Goal: Task Accomplishment & Management: Use online tool/utility

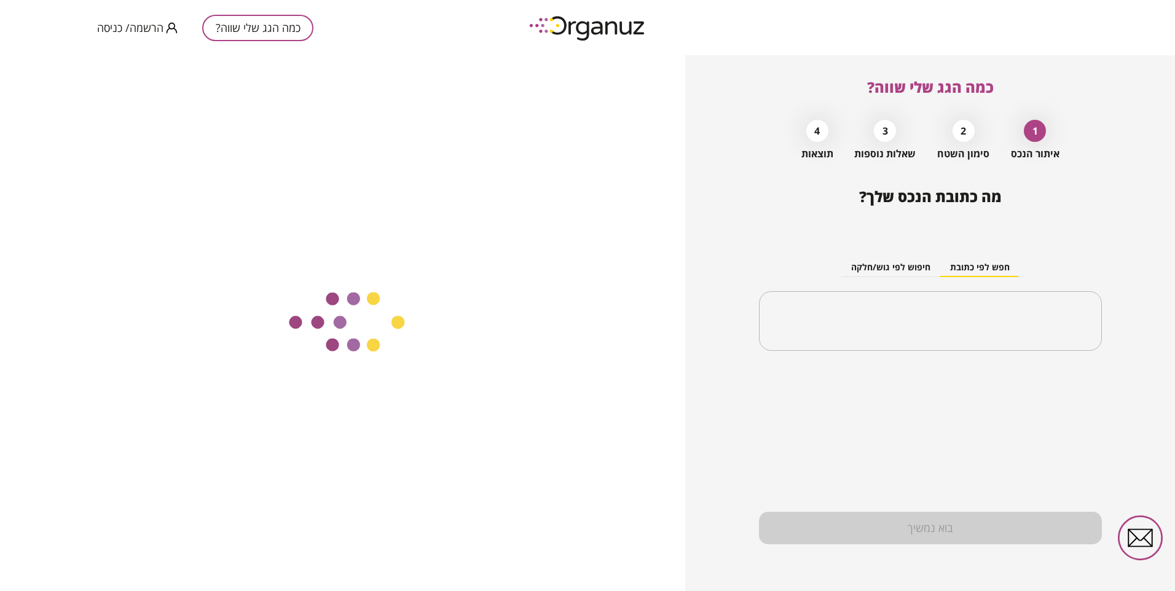
click at [138, 31] on span "הרשמה/ כניסה" at bounding box center [130, 28] width 66 height 12
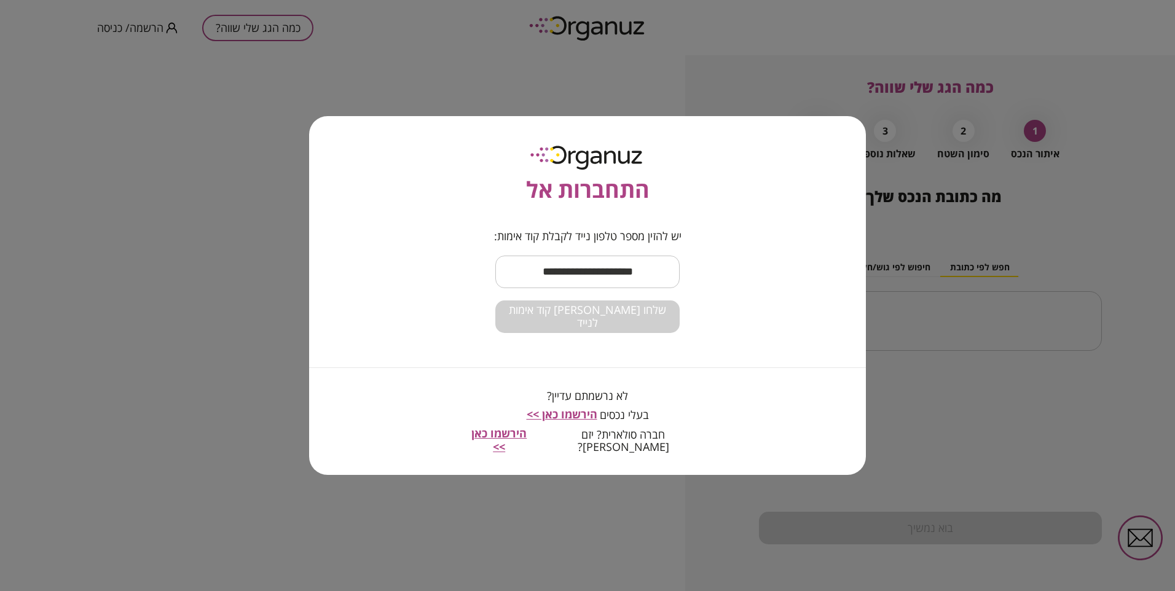
click at [650, 272] on input "text" at bounding box center [587, 272] width 184 height 36
type input "**********"
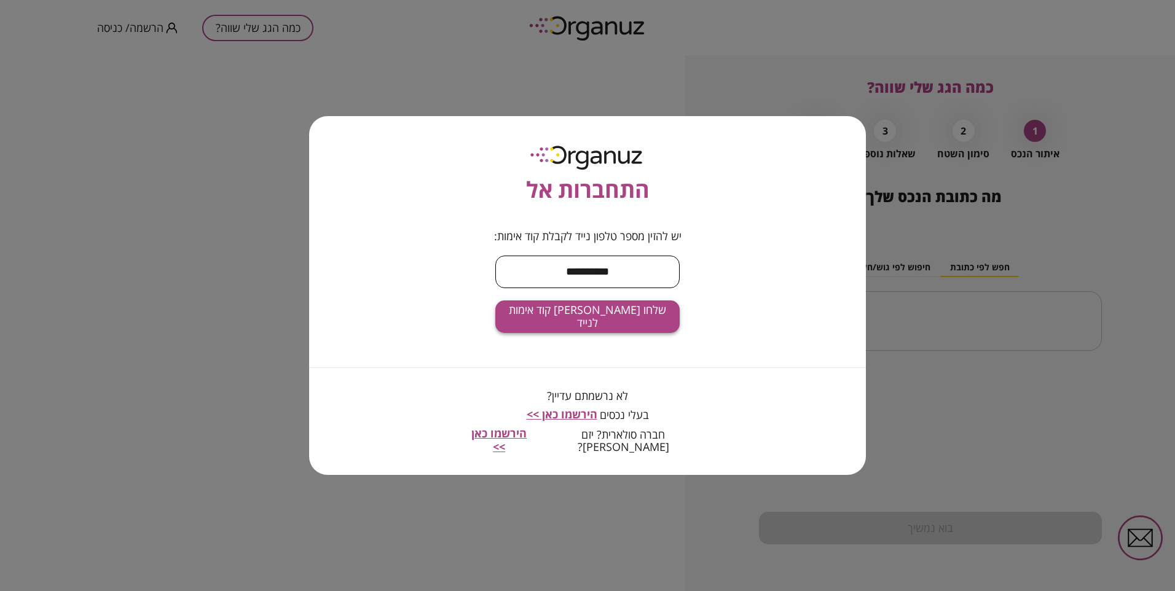
click at [607, 313] on button "שלחו [PERSON_NAME] קוד אימות לנייד" at bounding box center [587, 316] width 184 height 33
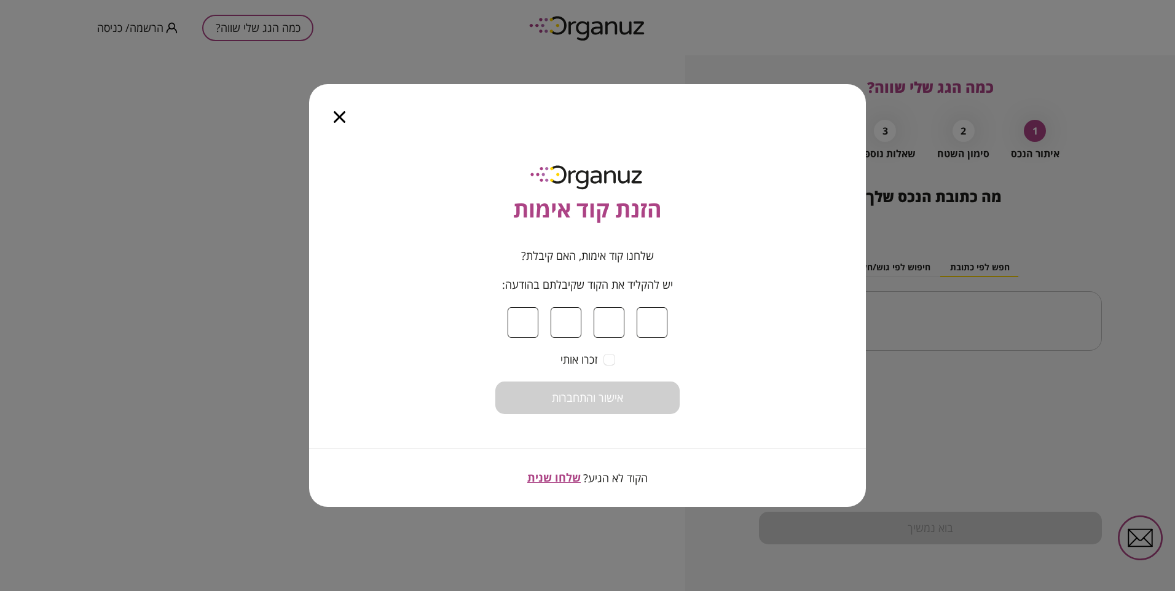
type input "*"
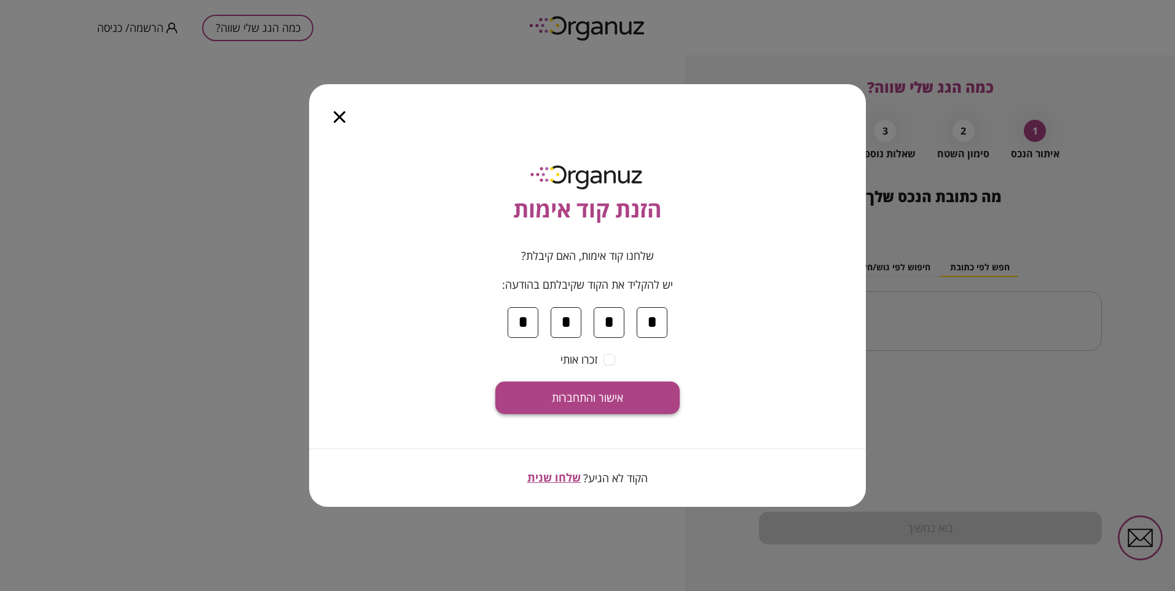
type input "*"
click at [648, 398] on button "אישור והתחברות" at bounding box center [587, 398] width 184 height 33
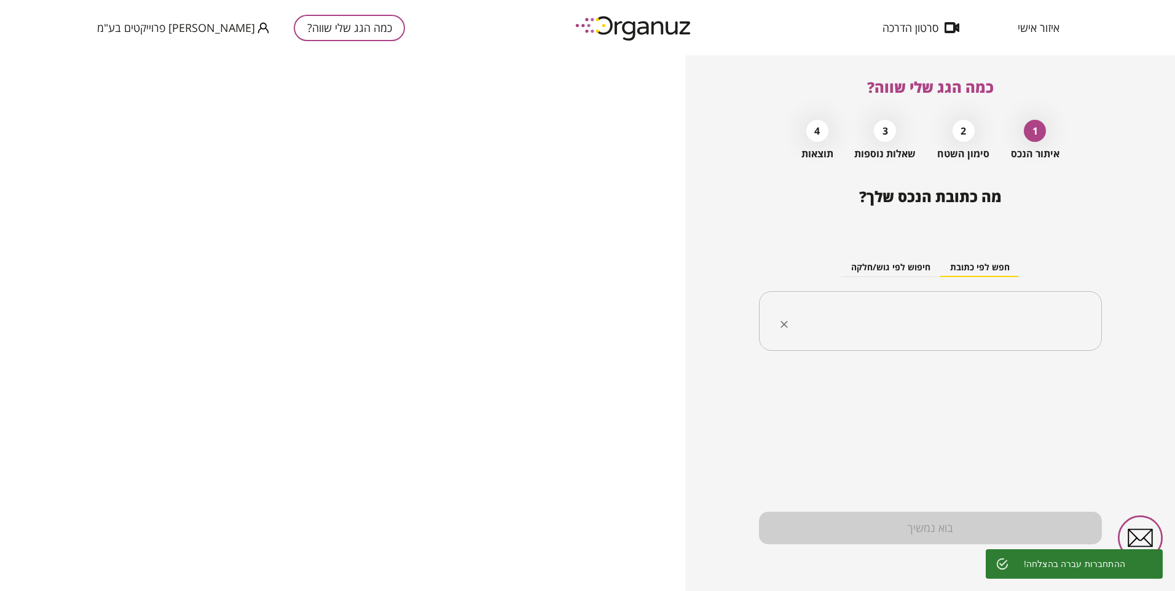
click at [984, 300] on div "​" at bounding box center [930, 321] width 343 height 60
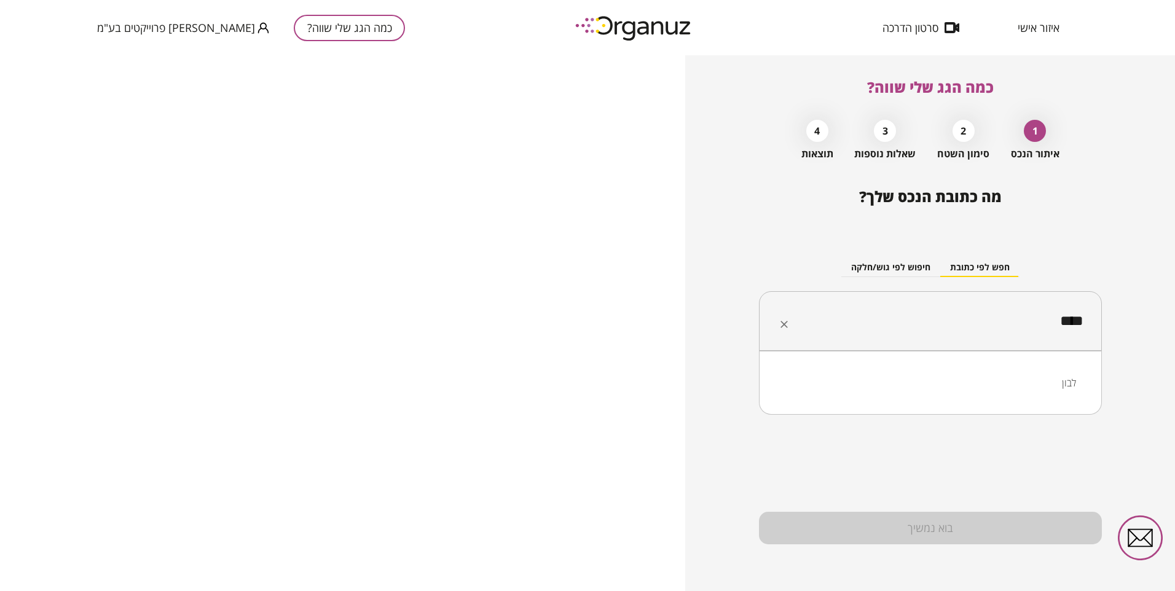
click at [1068, 383] on li "לבון" at bounding box center [930, 383] width 311 height 22
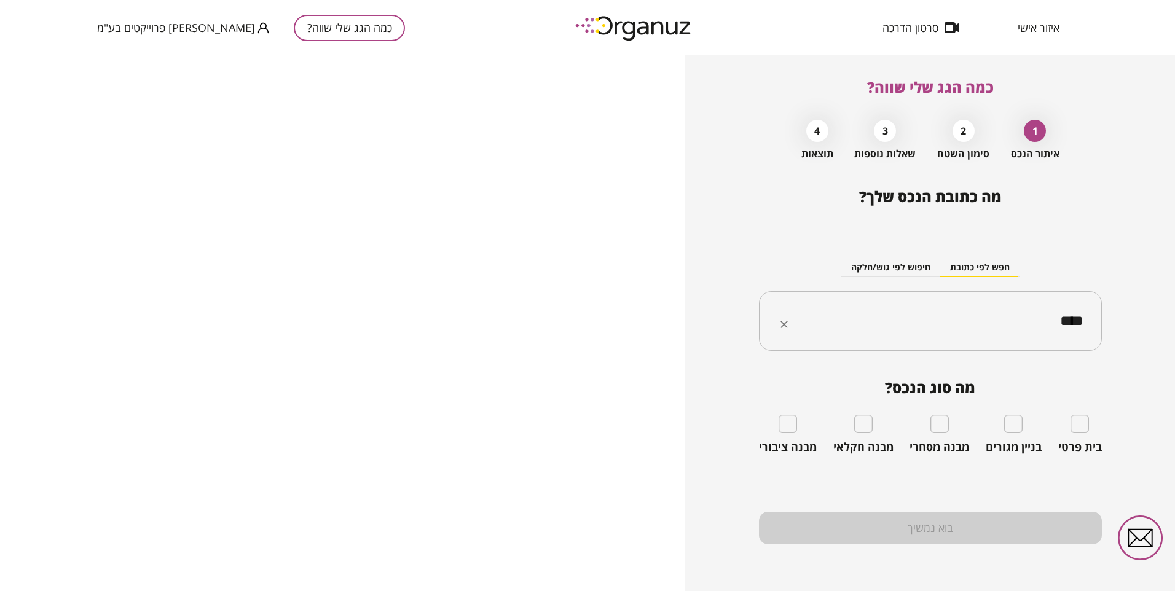
type input "****"
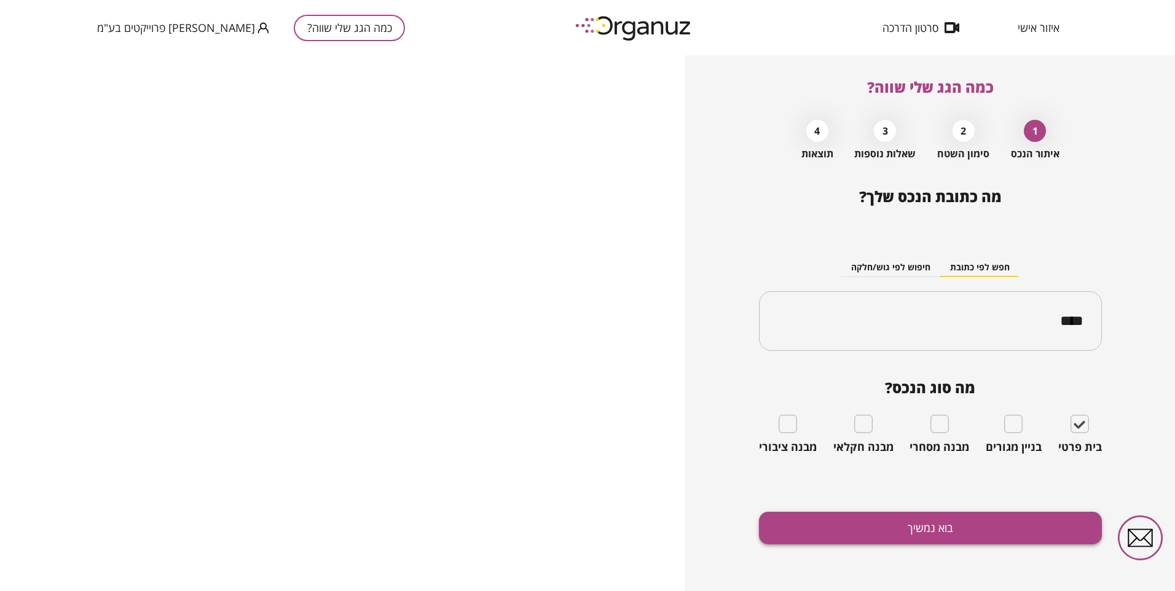
click at [910, 519] on button "בוא נמשיך" at bounding box center [930, 528] width 343 height 33
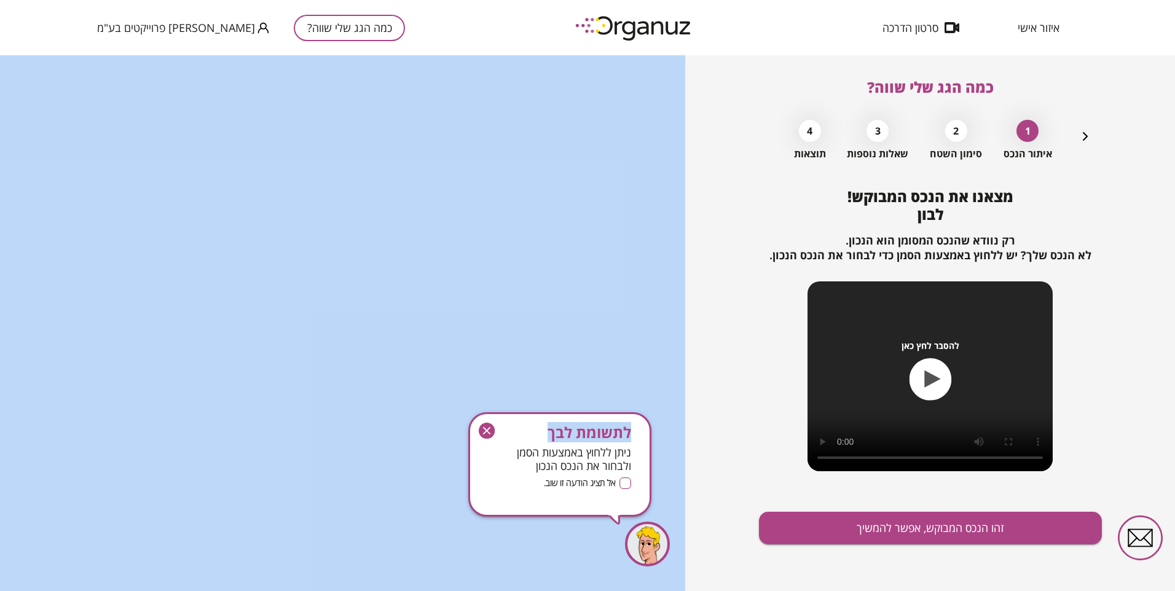
click at [484, 431] on g "button" at bounding box center [487, 431] width 16 height 16
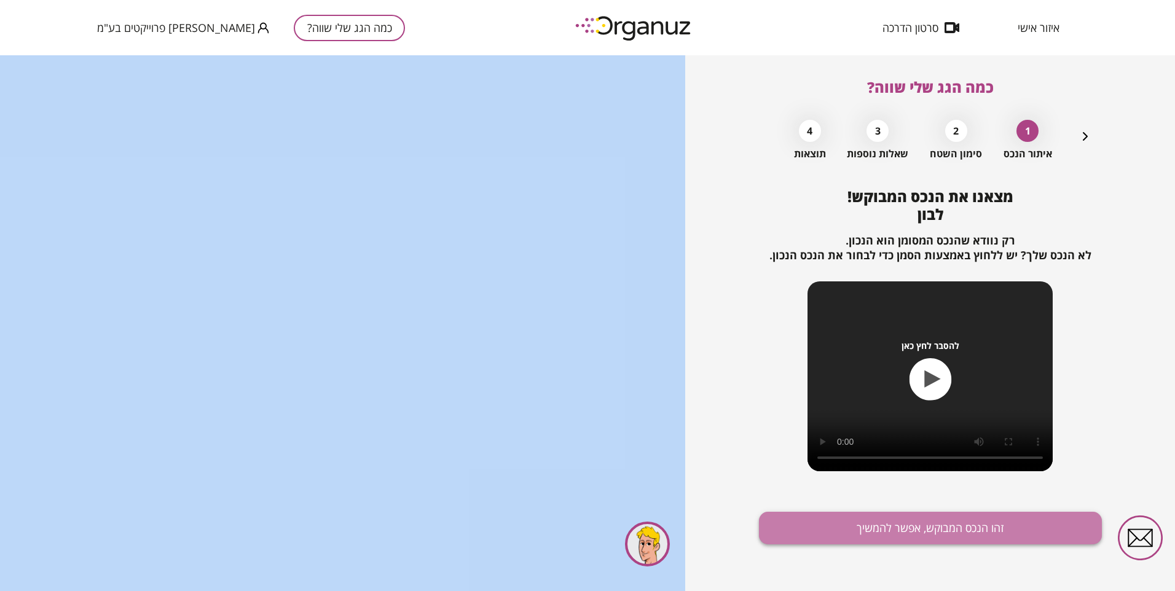
click at [789, 527] on button "זהו הנכס המבוקש, אפשר להמשיך" at bounding box center [930, 528] width 343 height 33
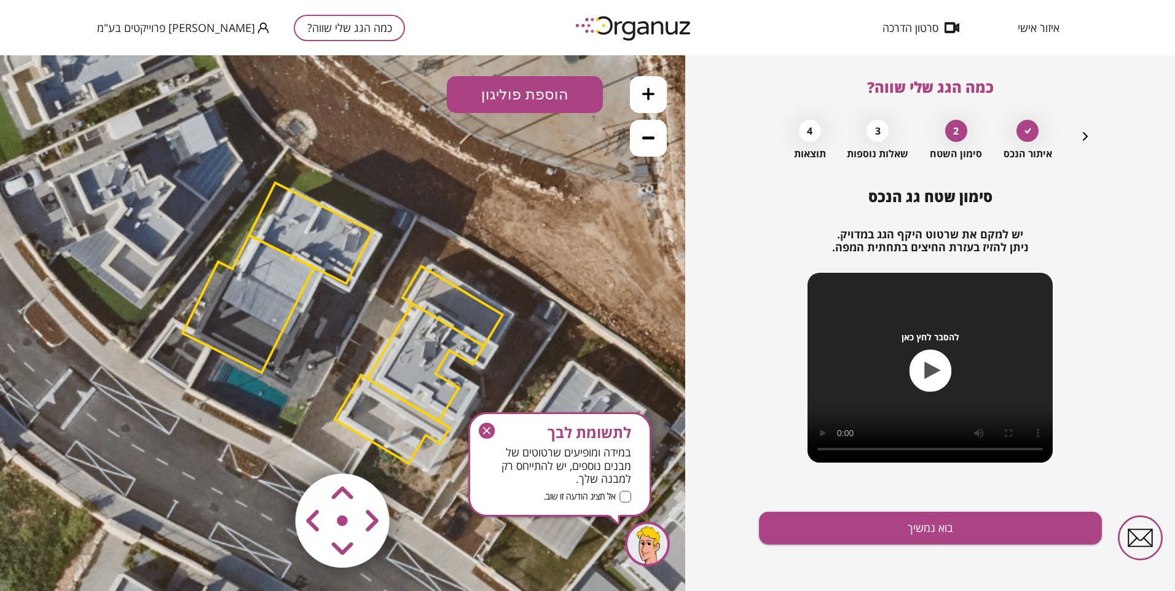
click at [619, 215] on icon at bounding box center [345, 320] width 995 height 995
click at [269, 448] on area at bounding box center [269, 448] width 0 height 0
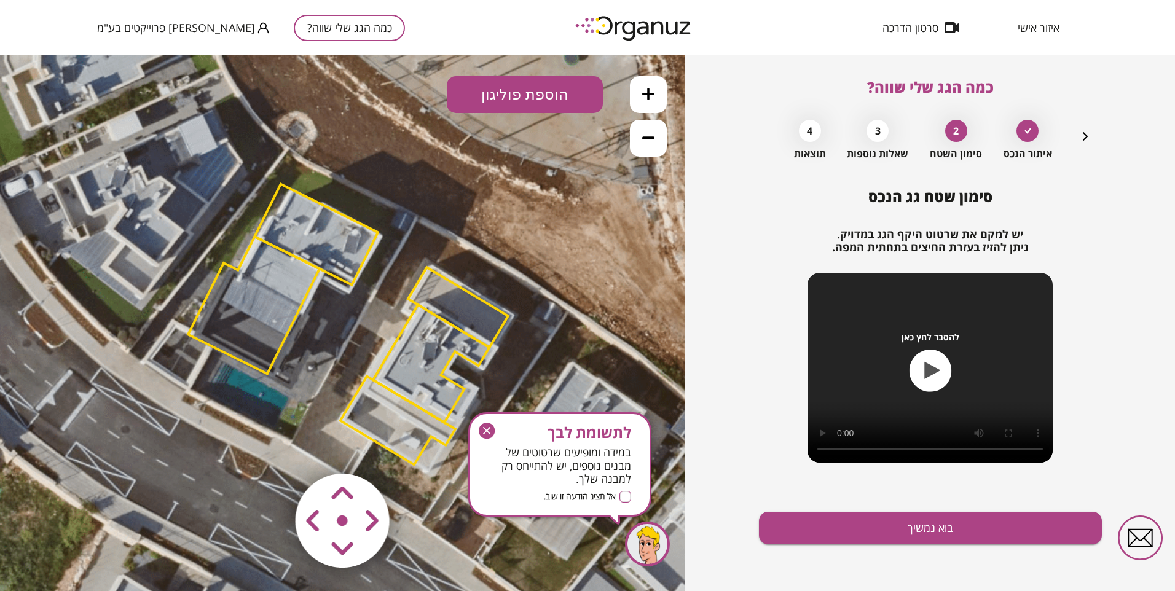
click at [269, 448] on area at bounding box center [269, 448] width 0 height 0
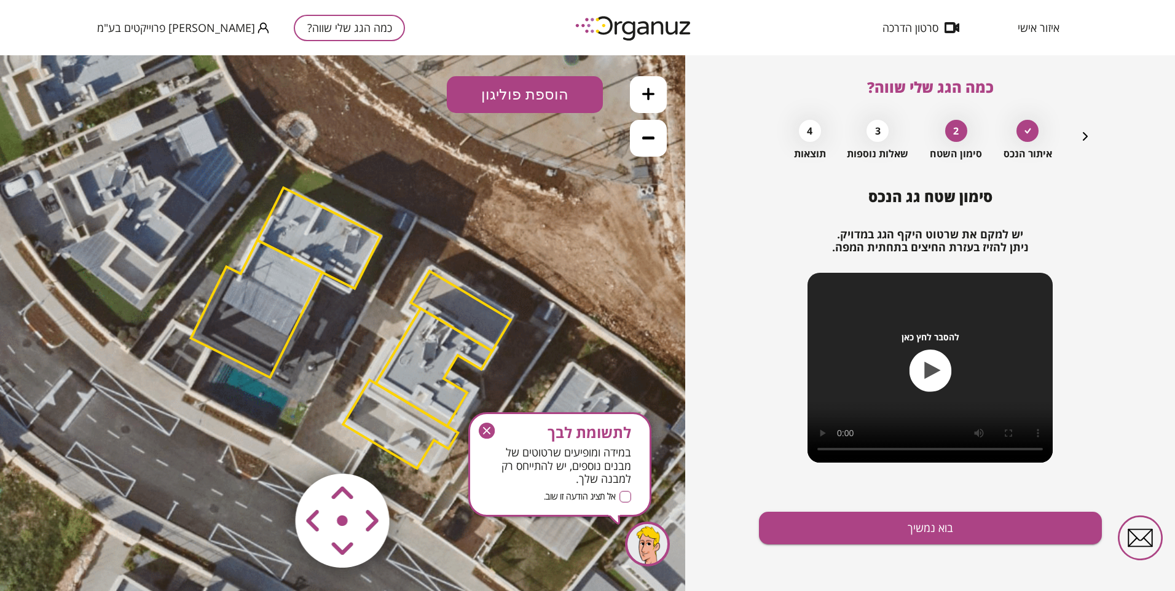
click at [269, 448] on area at bounding box center [269, 448] width 0 height 0
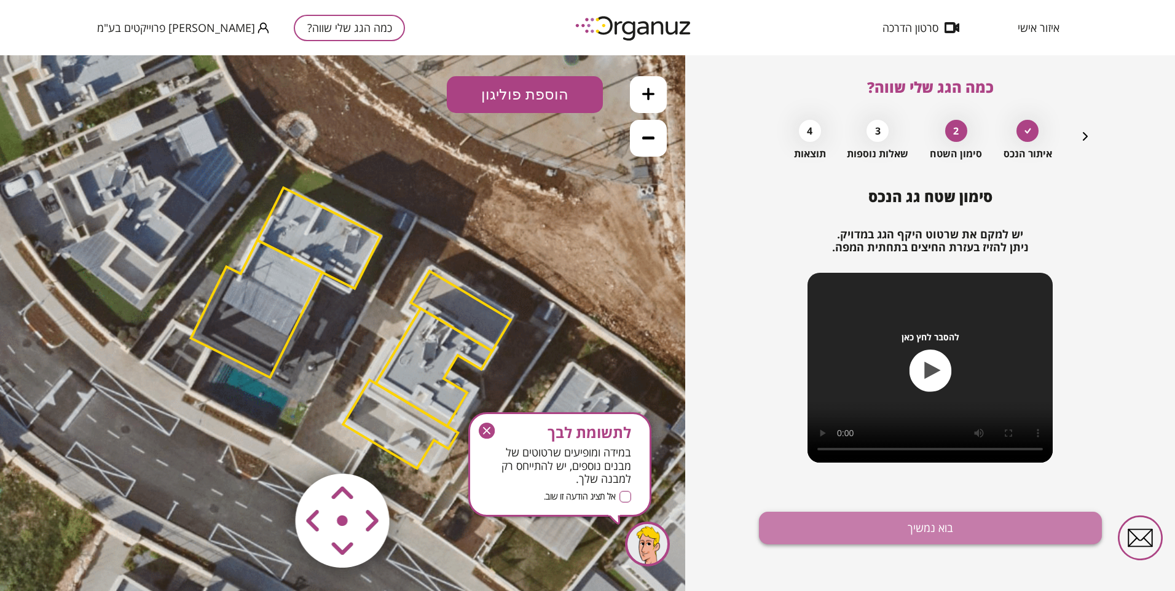
click at [903, 527] on button "בוא נמשיך" at bounding box center [930, 528] width 343 height 33
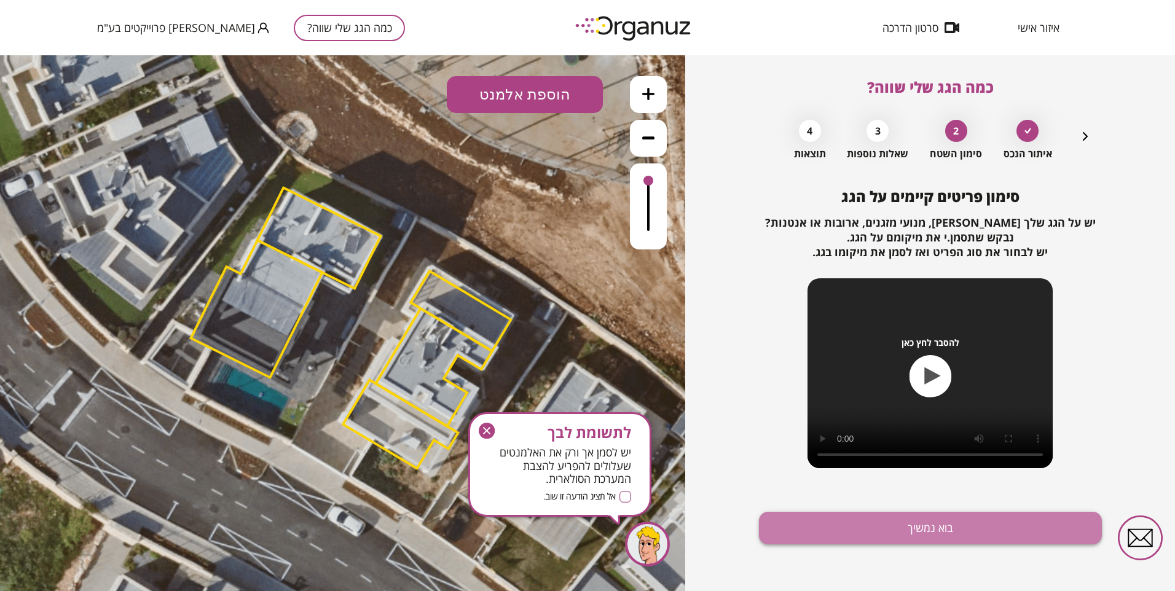
click at [874, 522] on button "בוא נמשיך" at bounding box center [930, 528] width 343 height 33
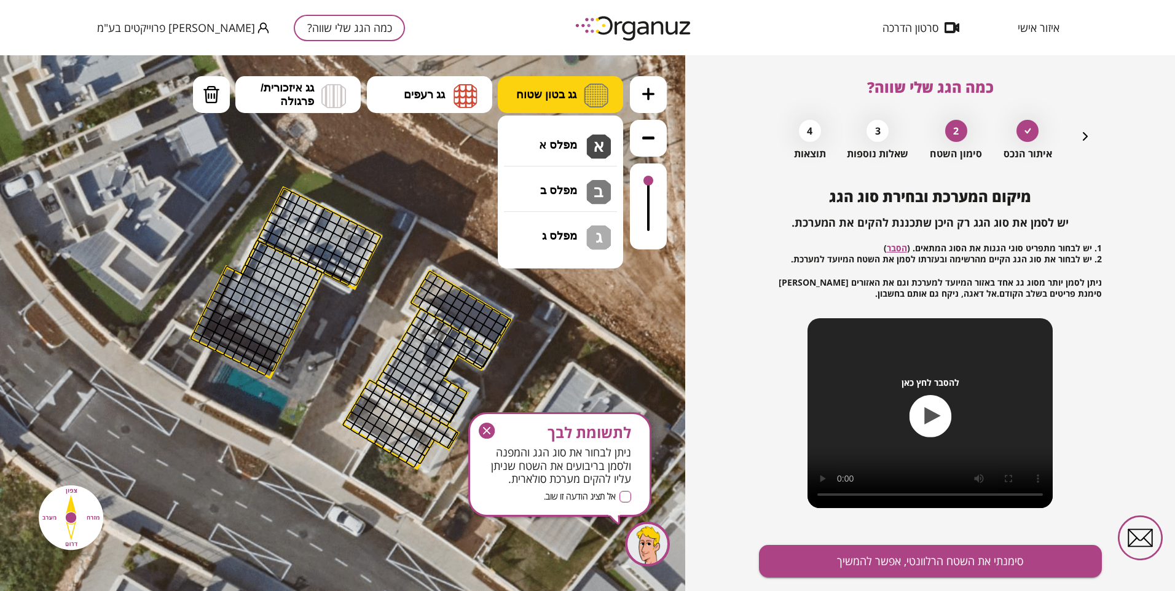
click at [583, 93] on button "גג בטון שטוח" at bounding box center [560, 94] width 125 height 37
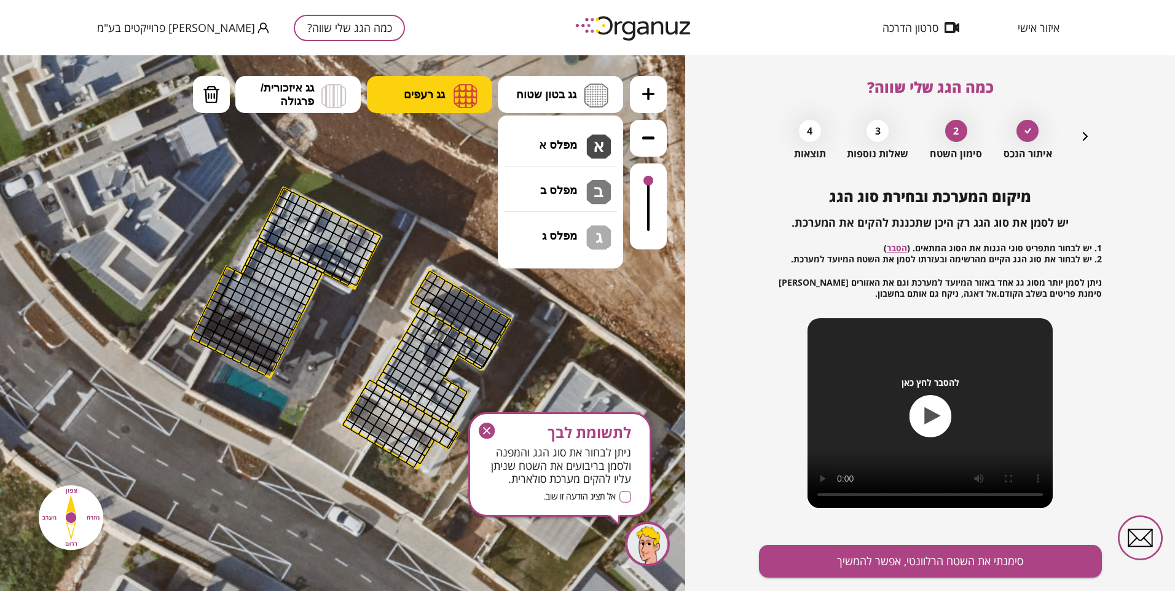
click at [424, 96] on span "גג רעפים" at bounding box center [424, 95] width 41 height 14
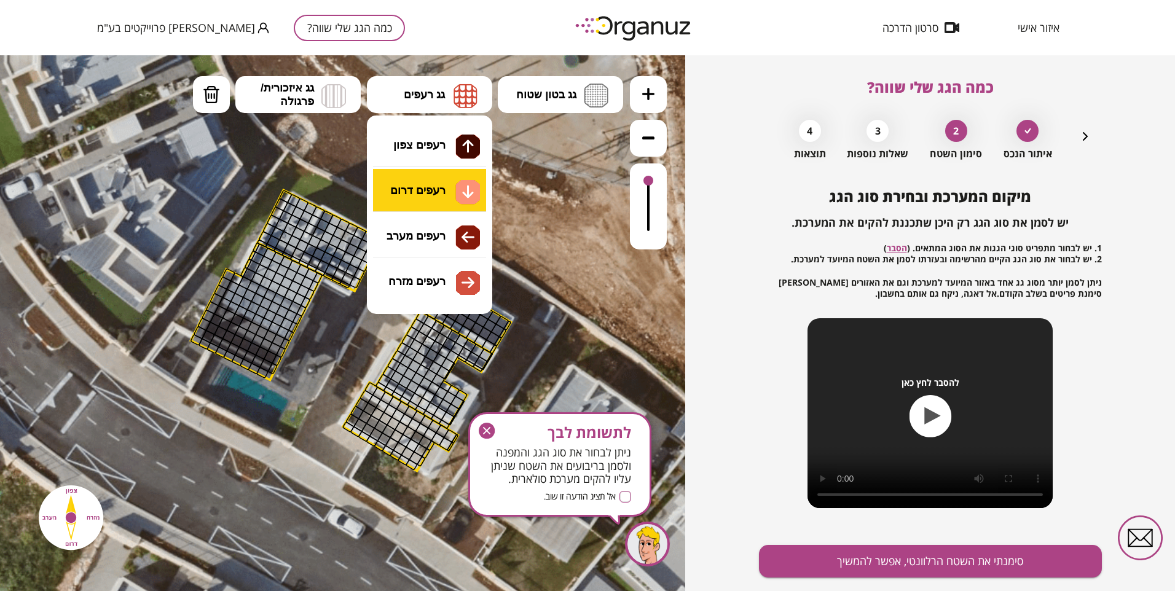
click at [435, 194] on div ".st0 { fill: #FFFFFF; } 10" at bounding box center [342, 323] width 685 height 536
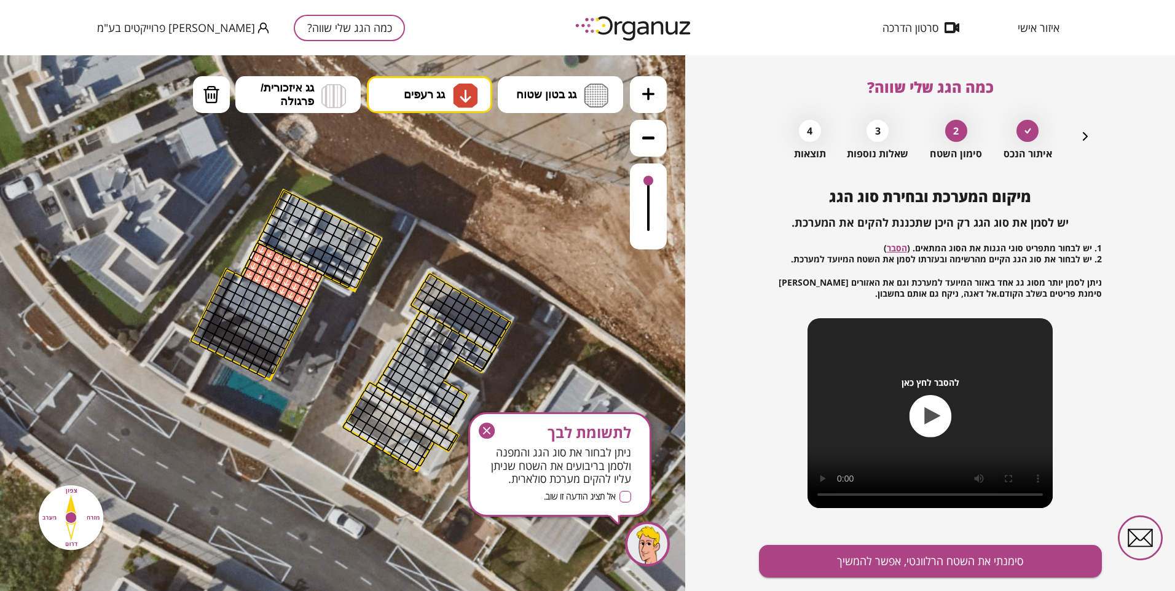
drag, startPoint x: 249, startPoint y: 273, endPoint x: 309, endPoint y: 278, distance: 59.8
click at [297, 100] on span "גג איזכורית/ פרגולה" at bounding box center [287, 94] width 53 height 27
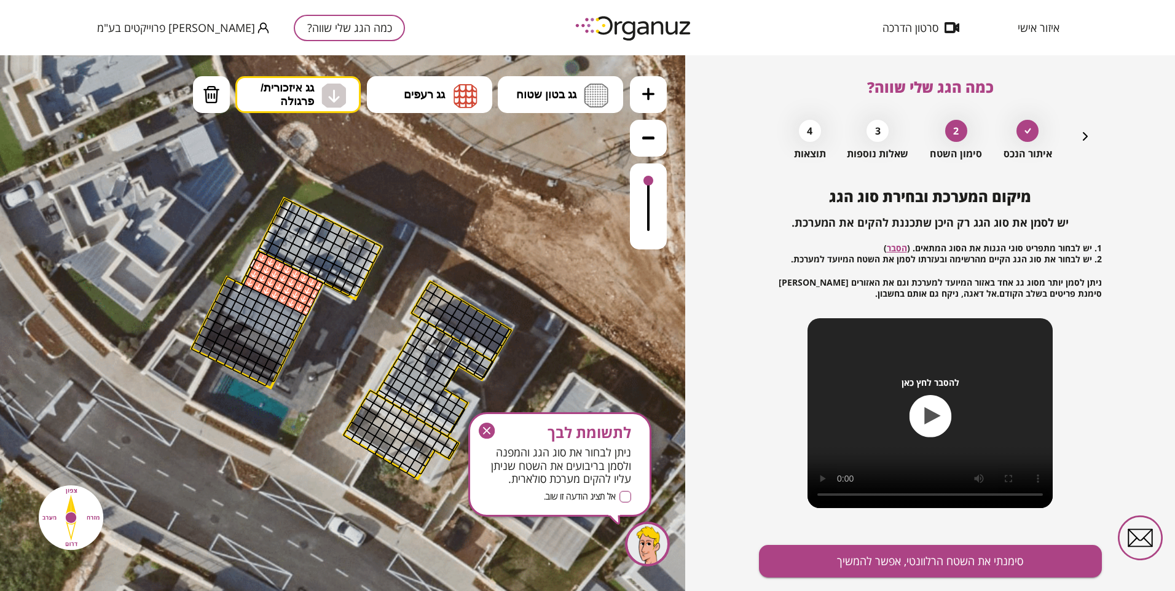
click at [321, 193] on div ".st0 { fill: #FFFFFF; } 10" at bounding box center [342, 323] width 685 height 536
drag, startPoint x: 244, startPoint y: 288, endPoint x: 278, endPoint y: 316, distance: 44.5
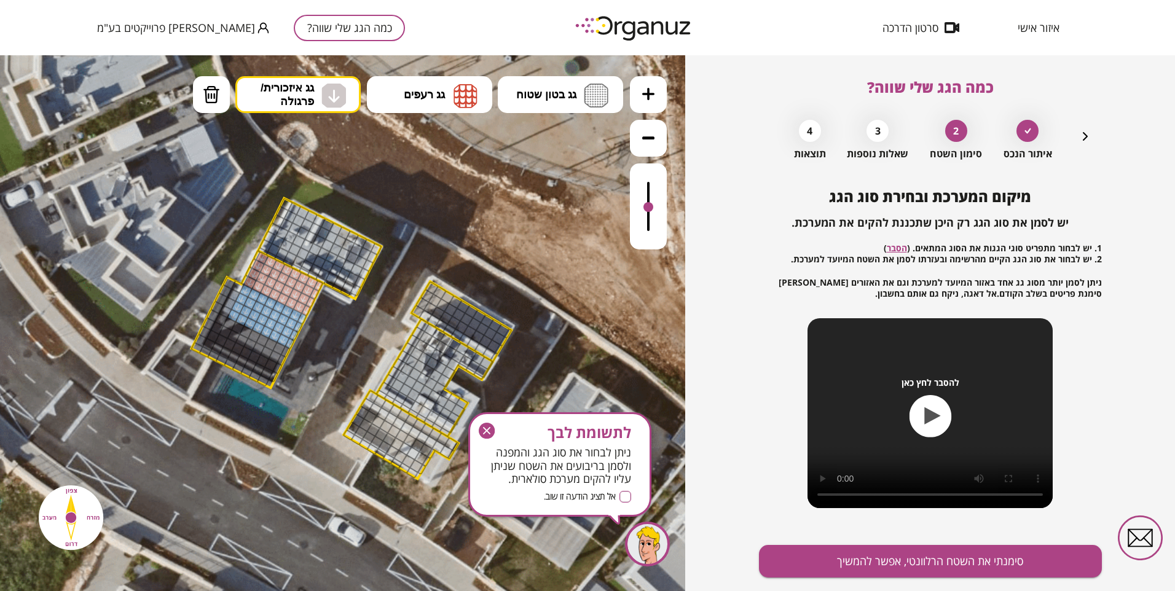
drag, startPoint x: 645, startPoint y: 183, endPoint x: 638, endPoint y: 208, distance: 25.5
click at [643, 208] on div at bounding box center [648, 207] width 10 height 10
click at [230, 296] on div at bounding box center [234, 295] width 14 height 14
click at [228, 303] on div at bounding box center [229, 304] width 14 height 14
drag, startPoint x: 224, startPoint y: 310, endPoint x: 241, endPoint y: 297, distance: 21.0
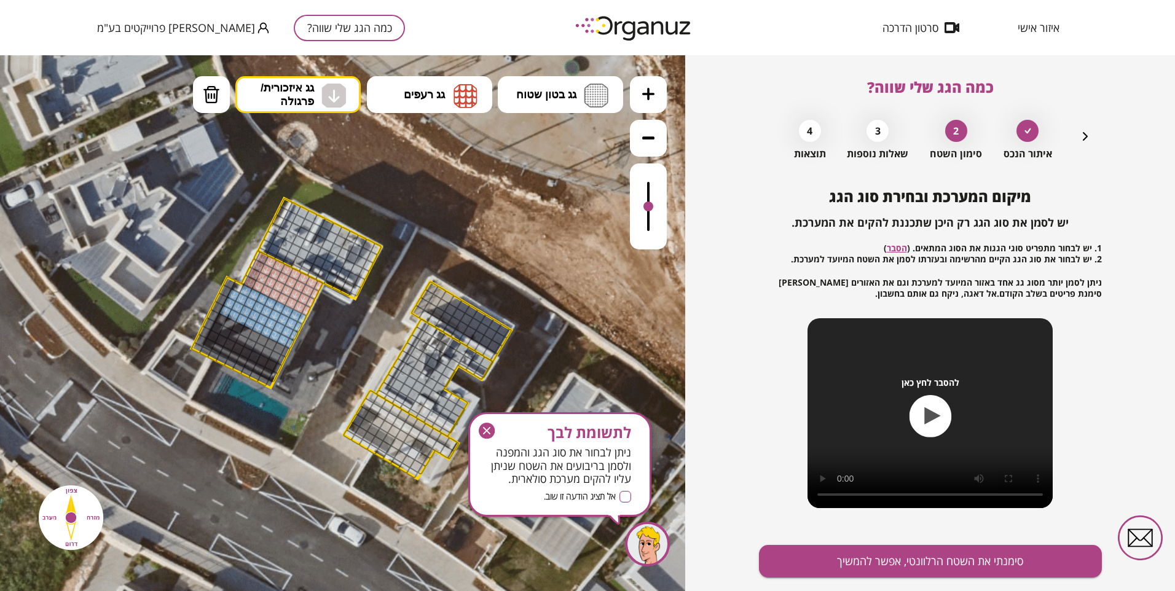
click at [226, 309] on div at bounding box center [226, 312] width 14 height 14
click at [541, 101] on span "גג בטון שטוח" at bounding box center [546, 95] width 60 height 14
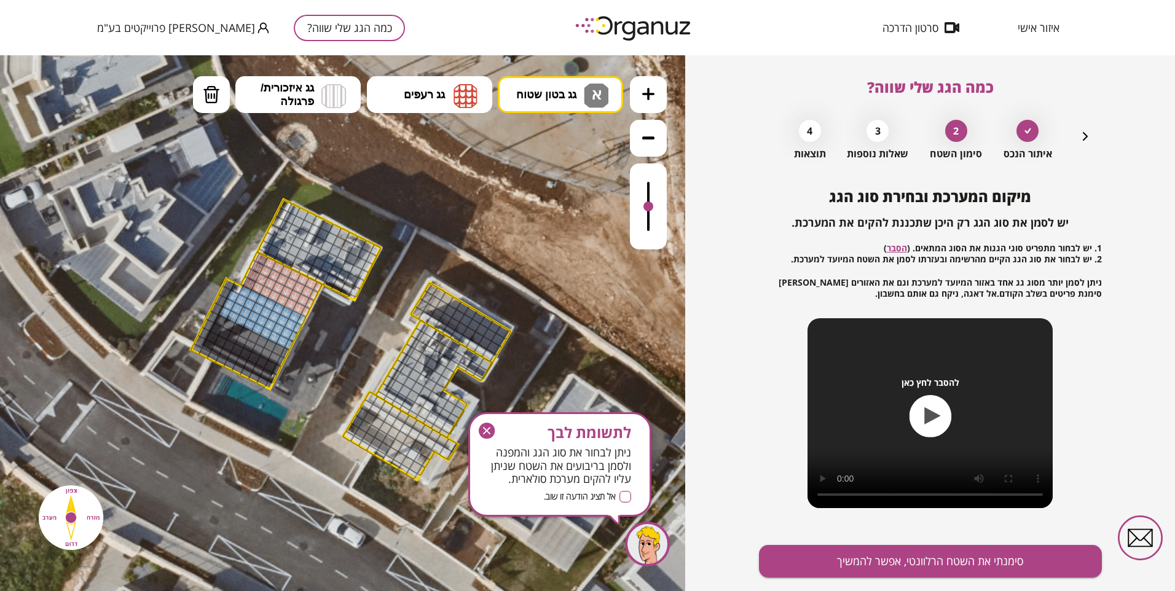
click at [544, 139] on div ".st0 { fill: #FFFFFF; } 10" at bounding box center [342, 323] width 685 height 536
drag, startPoint x: 292, startPoint y: 210, endPoint x: 293, endPoint y: 253, distance: 43.0
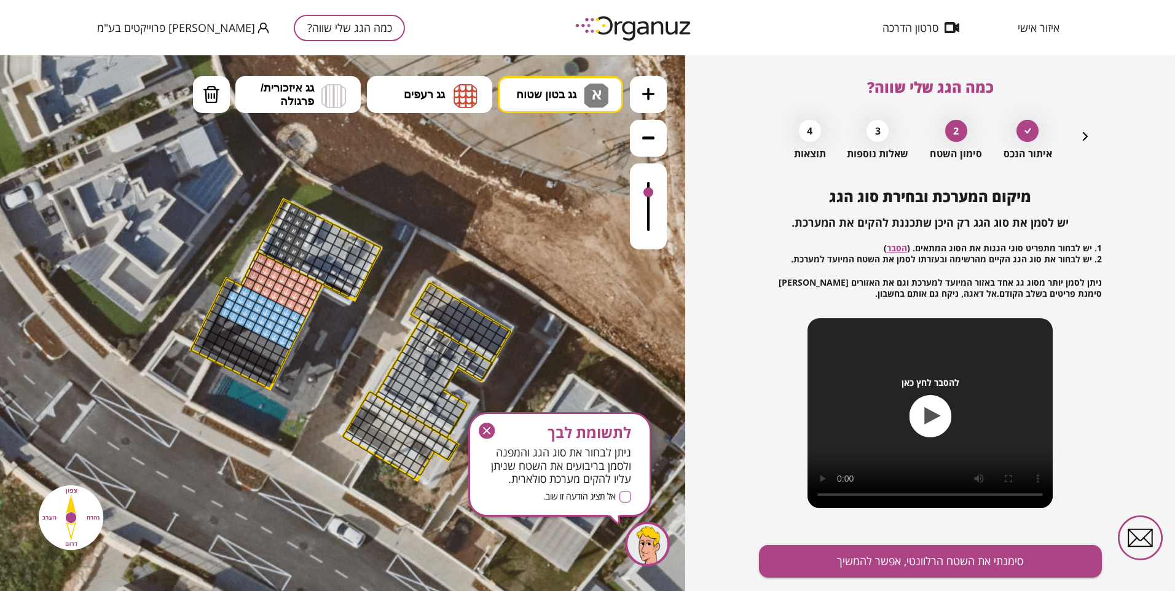
drag, startPoint x: 649, startPoint y: 207, endPoint x: 655, endPoint y: 192, distance: 16.5
click at [655, 193] on div at bounding box center [648, 206] width 37 height 86
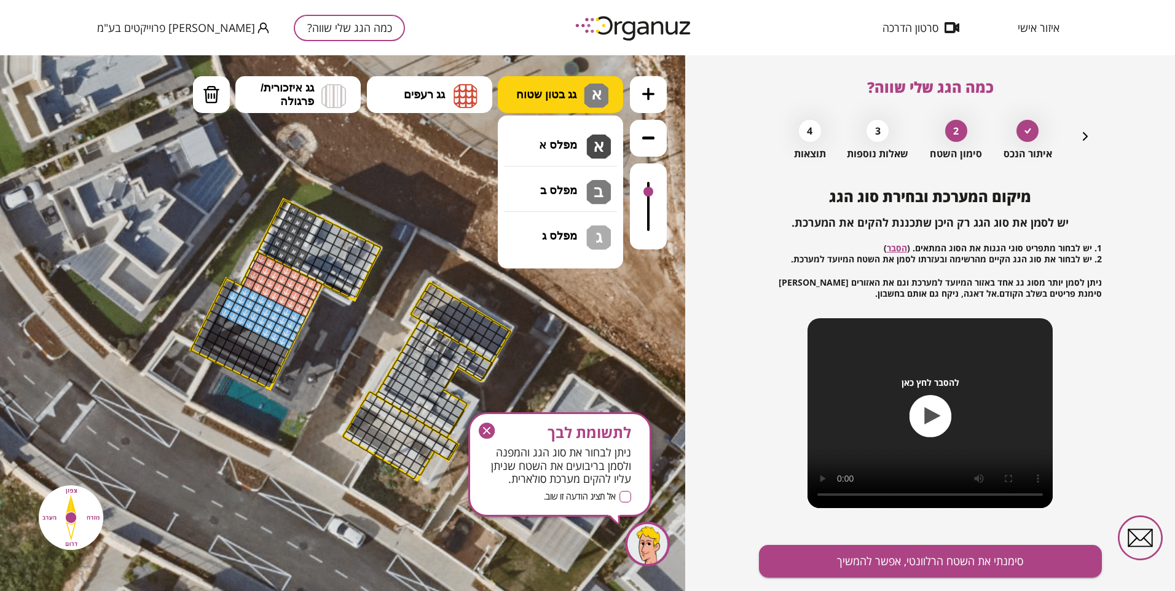
click at [522, 92] on span "גג בטון שטוח" at bounding box center [546, 95] width 60 height 14
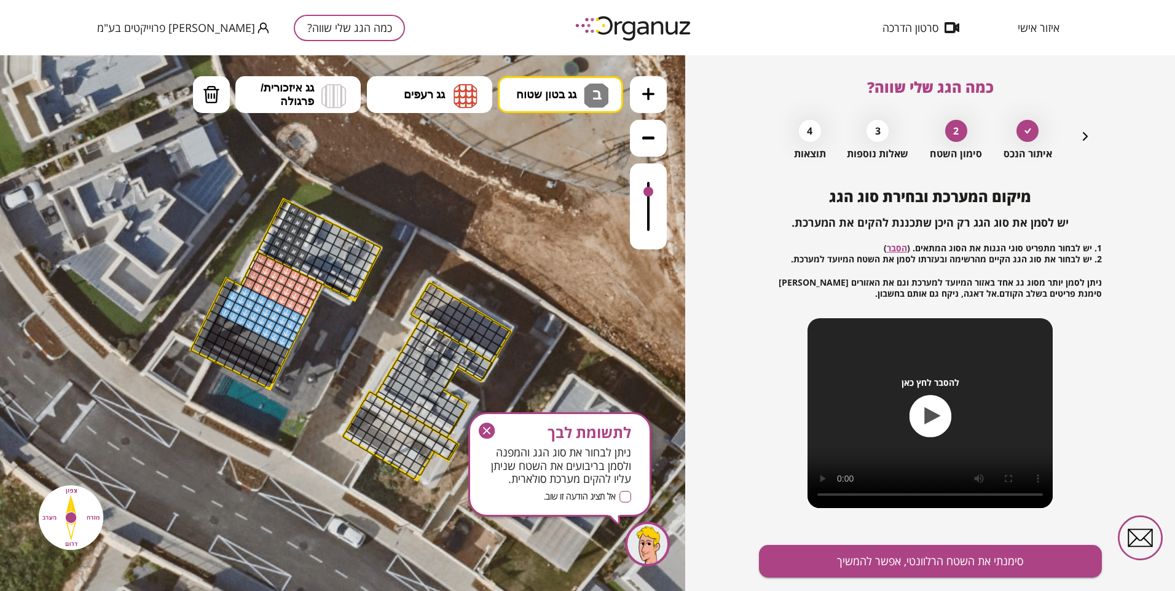
drag, startPoint x: 585, startPoint y: 190, endPoint x: 575, endPoint y: 190, distance: 9.9
click at [585, 190] on div ".st0 { fill: #FFFFFF; } 10" at bounding box center [342, 323] width 685 height 536
drag, startPoint x: 329, startPoint y: 229, endPoint x: 332, endPoint y: 261, distance: 32.1
drag, startPoint x: 648, startPoint y: 192, endPoint x: 637, endPoint y: 188, distance: 11.9
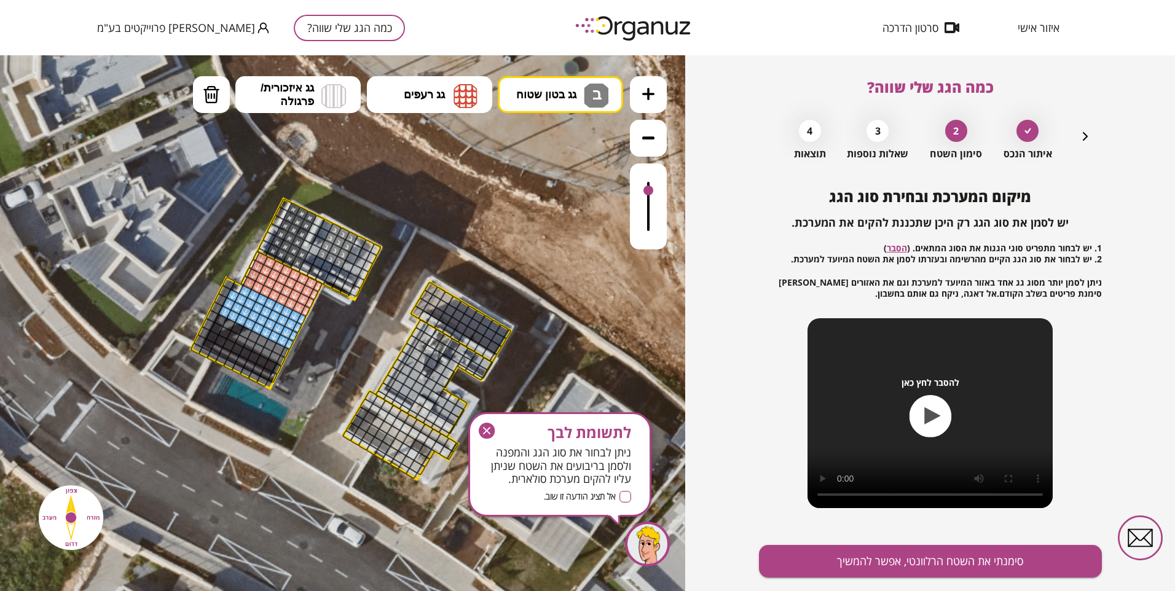
click at [637, 188] on div at bounding box center [648, 206] width 37 height 86
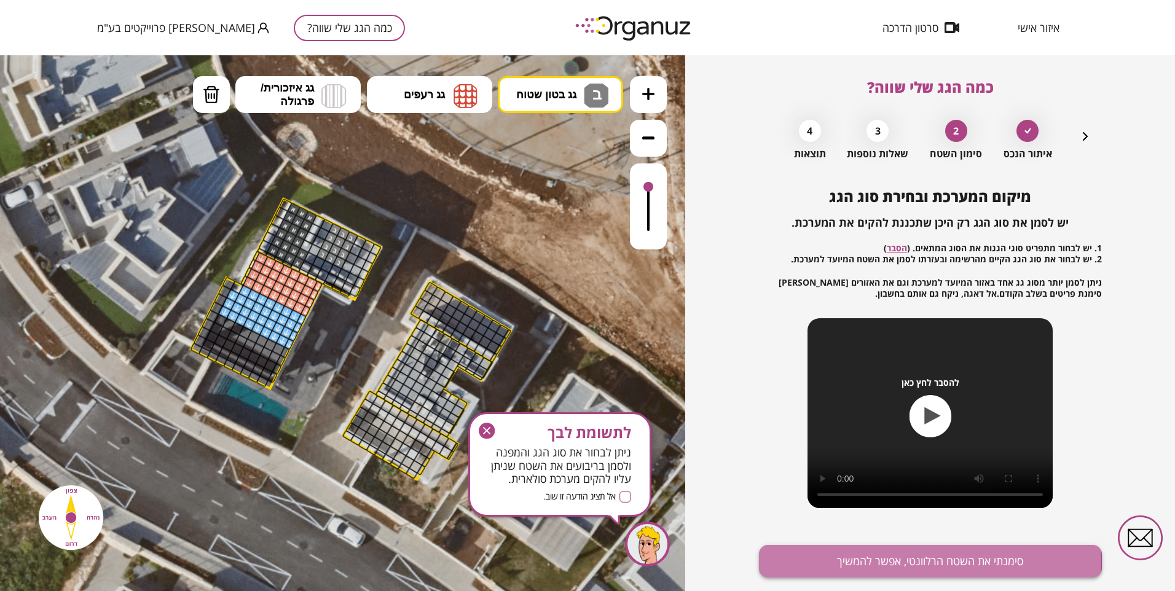
click at [920, 560] on button "סימנתי את השטח הרלוונטי, אפשר להמשיך" at bounding box center [930, 561] width 343 height 33
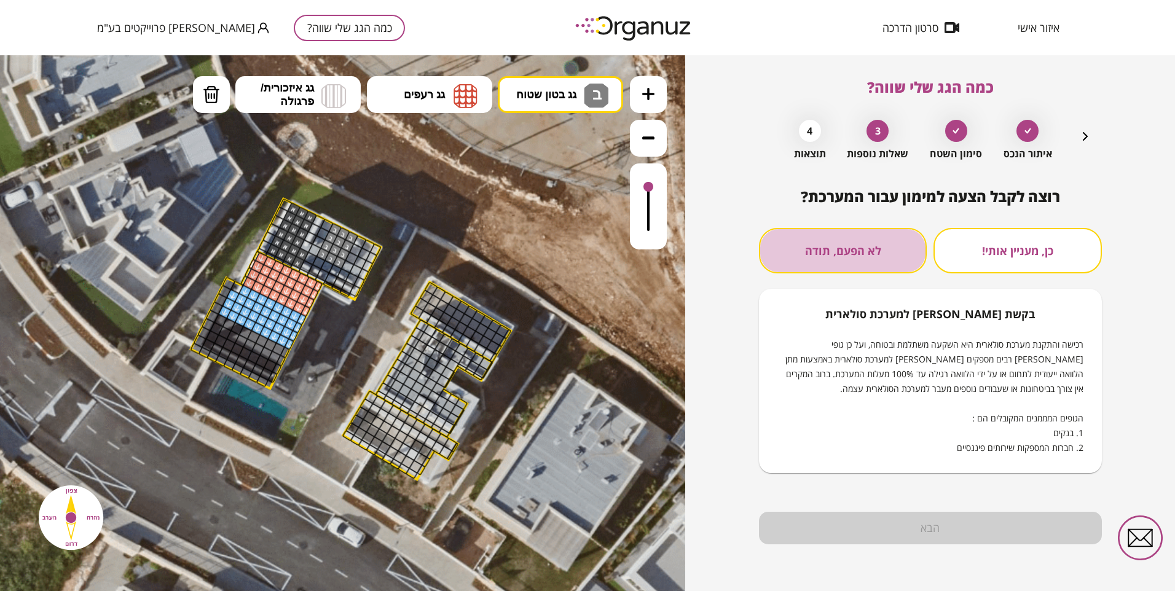
click at [871, 263] on button "לא הפעם, תודה" at bounding box center [843, 250] width 168 height 45
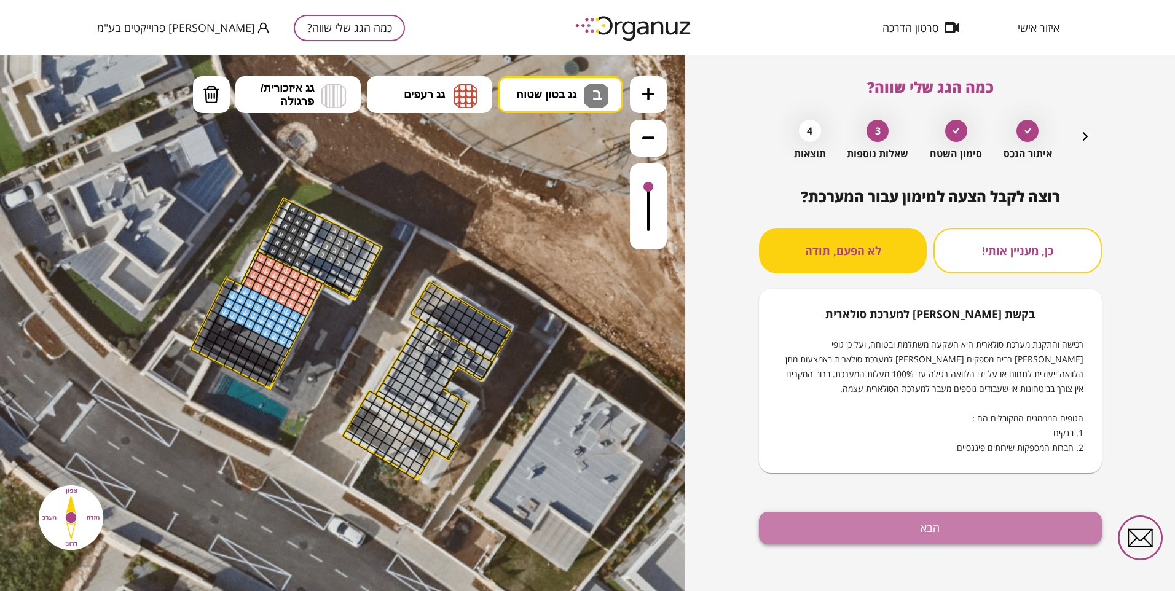
click at [915, 524] on button "הבא" at bounding box center [930, 528] width 343 height 33
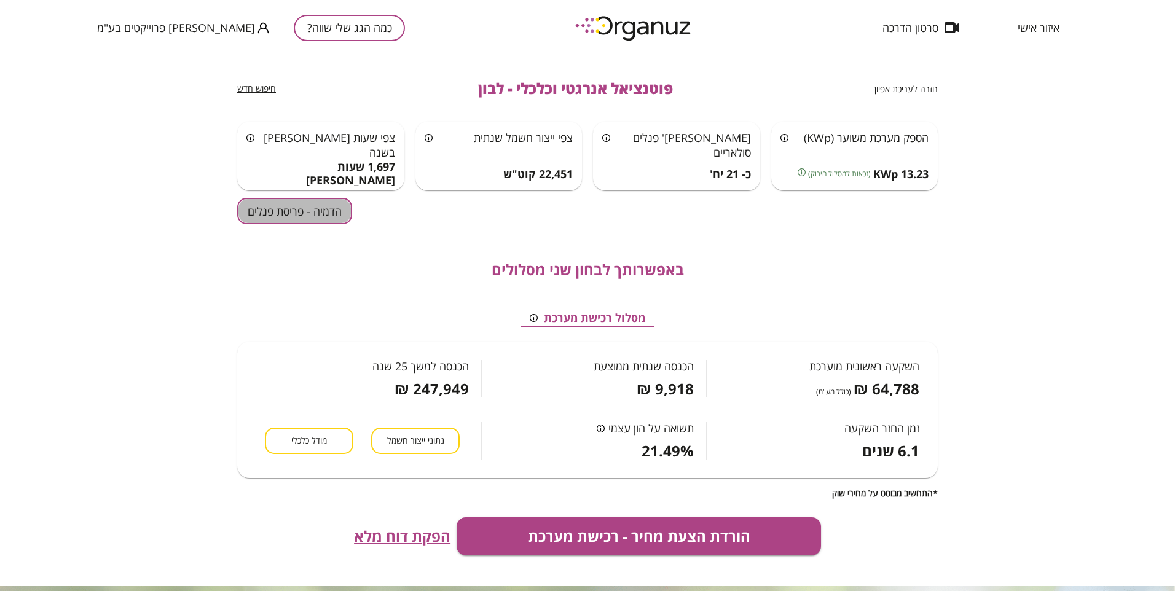
click at [300, 218] on button "הדמיה - פריסת פנלים" at bounding box center [294, 211] width 115 height 26
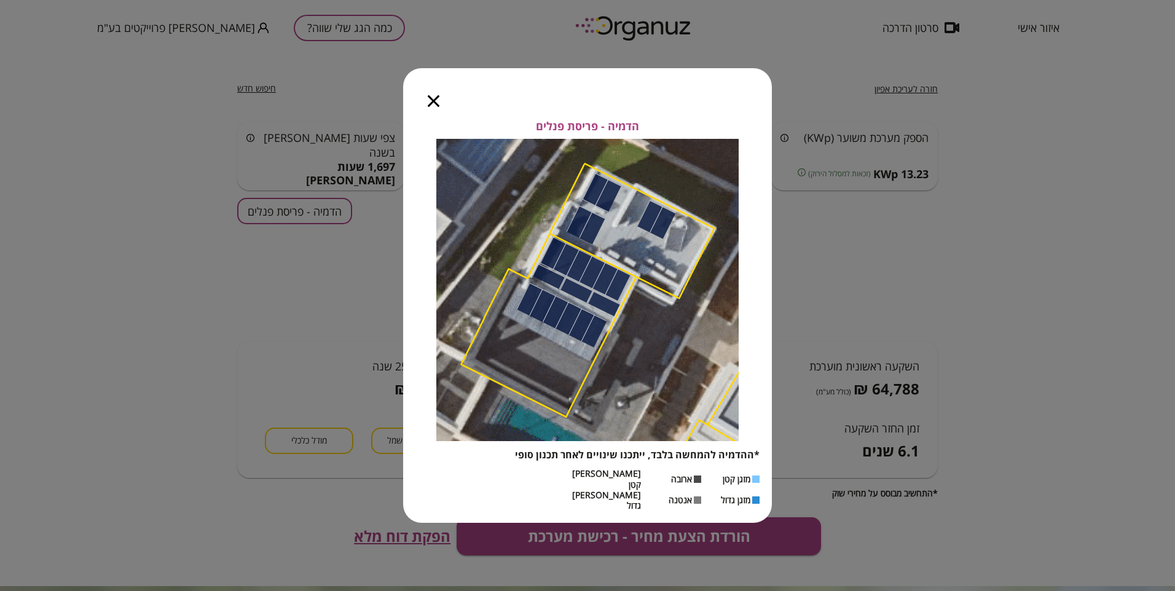
click at [428, 107] on icon "button" at bounding box center [434, 101] width 12 height 12
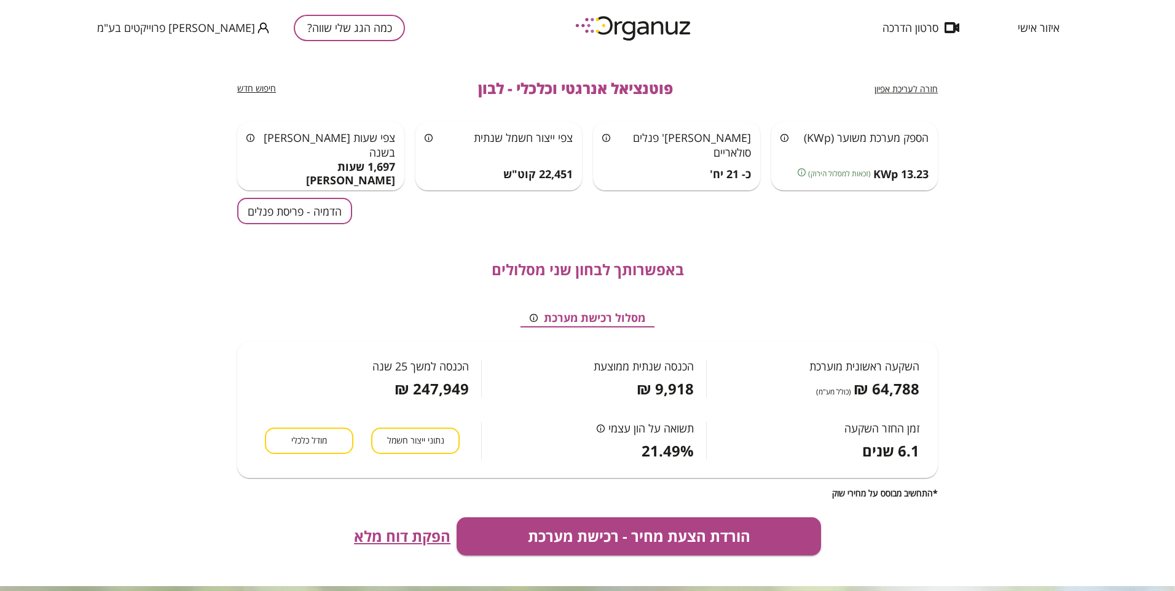
click at [893, 86] on span "חזרה לעריכת אפיון" at bounding box center [905, 89] width 63 height 12
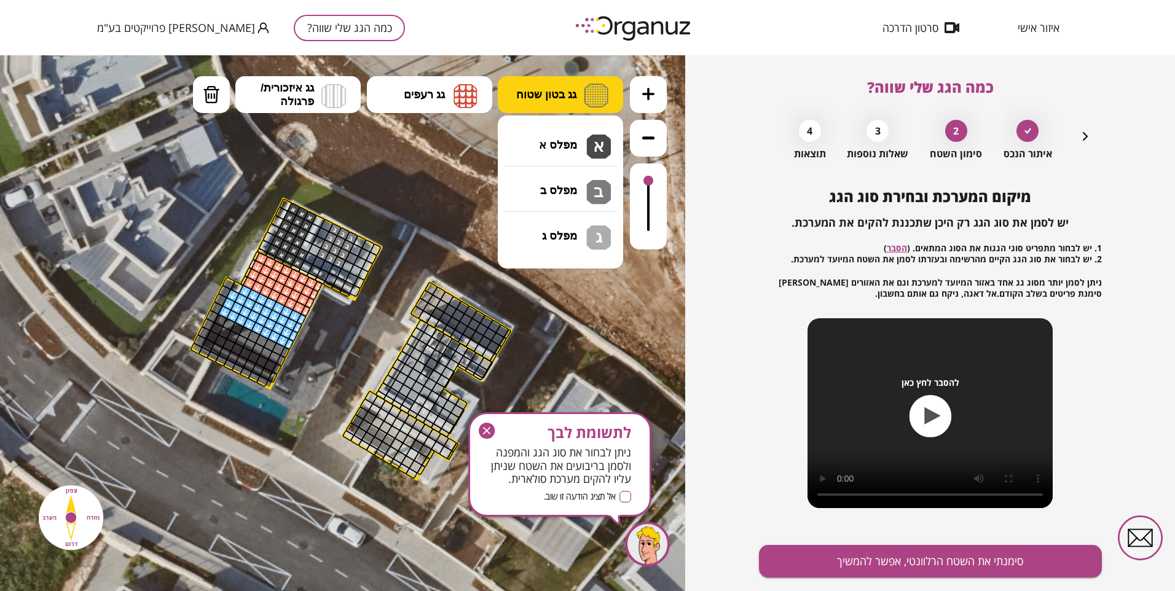
click at [556, 96] on span "גג בטון שטוח" at bounding box center [546, 95] width 60 height 14
click at [557, 179] on div ".st0 { fill: #FFFFFF; } 10" at bounding box center [342, 323] width 685 height 536
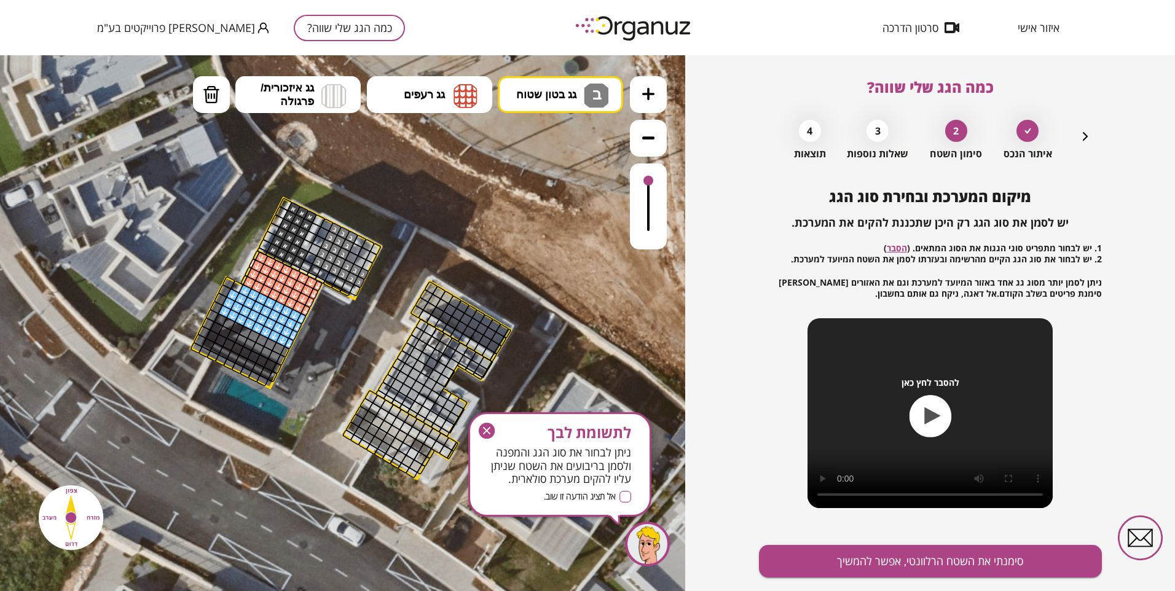
drag, startPoint x: 343, startPoint y: 263, endPoint x: 327, endPoint y: 257, distance: 17.5
drag, startPoint x: 355, startPoint y: 289, endPoint x: 339, endPoint y: 278, distance: 19.4
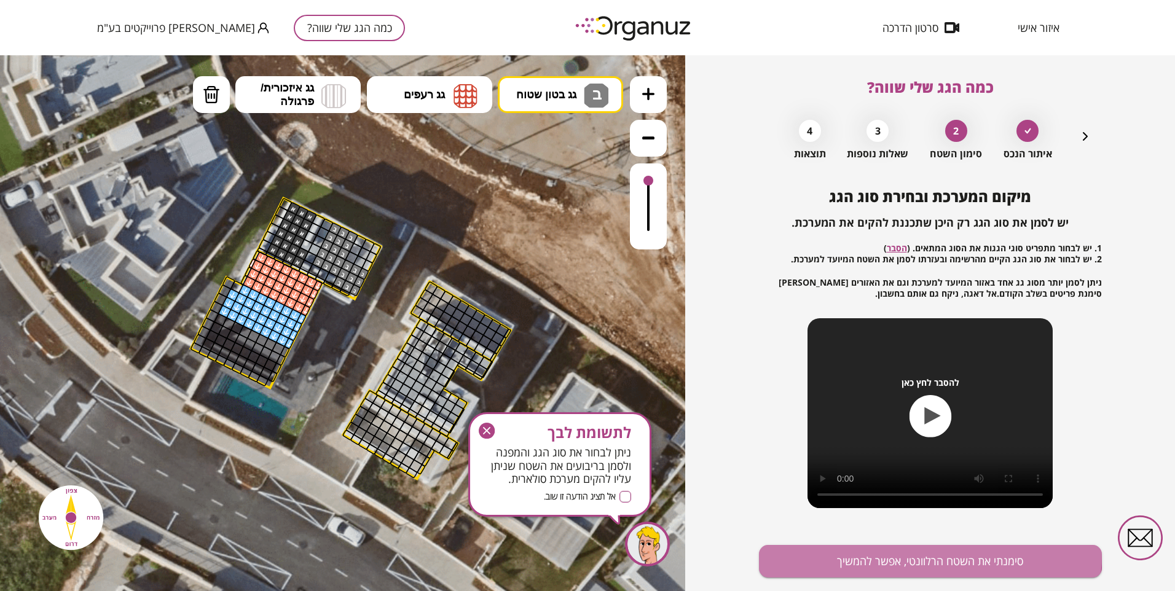
drag, startPoint x: 876, startPoint y: 552, endPoint x: 862, endPoint y: 541, distance: 17.9
click at [868, 545] on button "סימנתי את השטח הרלוונטי, אפשר להמשיך" at bounding box center [930, 561] width 343 height 33
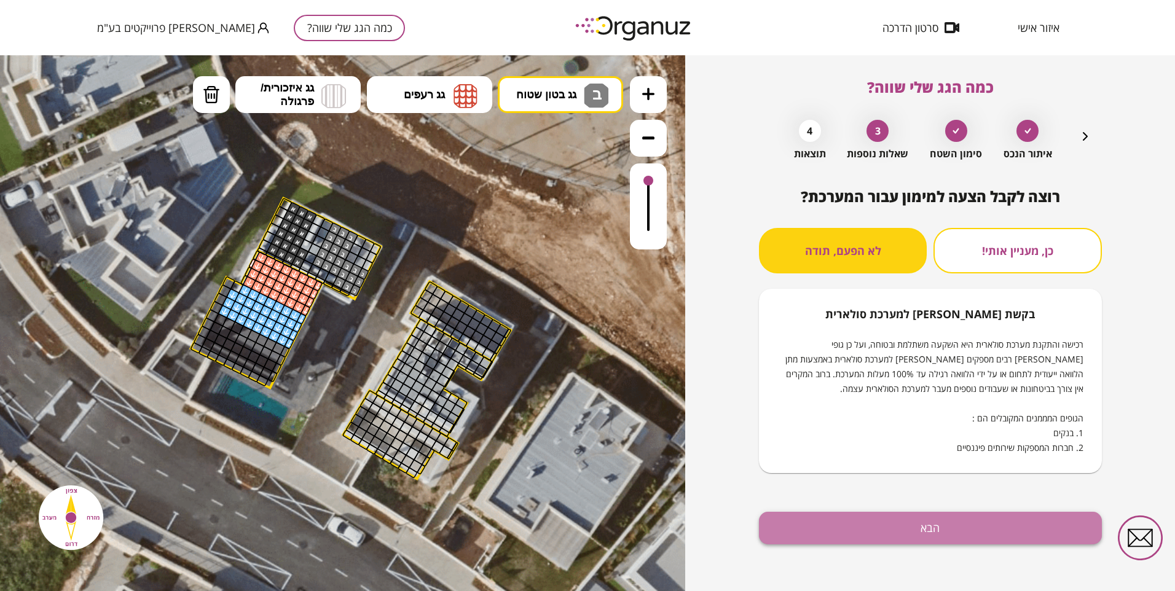
click at [854, 527] on button "הבא" at bounding box center [930, 528] width 343 height 33
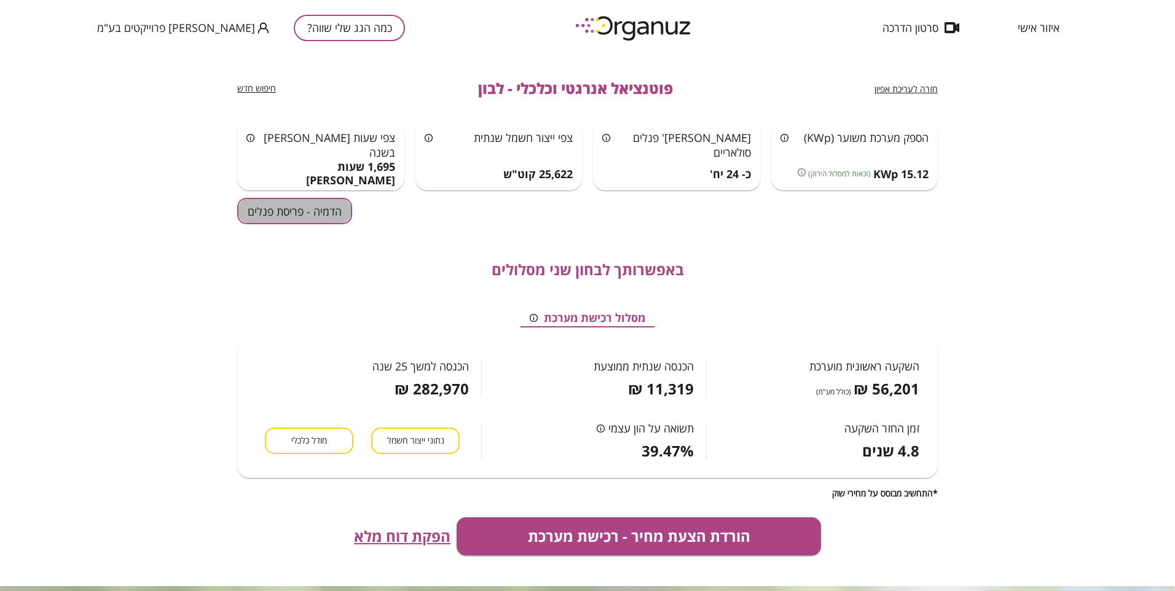
click at [291, 206] on button "הדמיה - פריסת פנלים" at bounding box center [294, 211] width 115 height 26
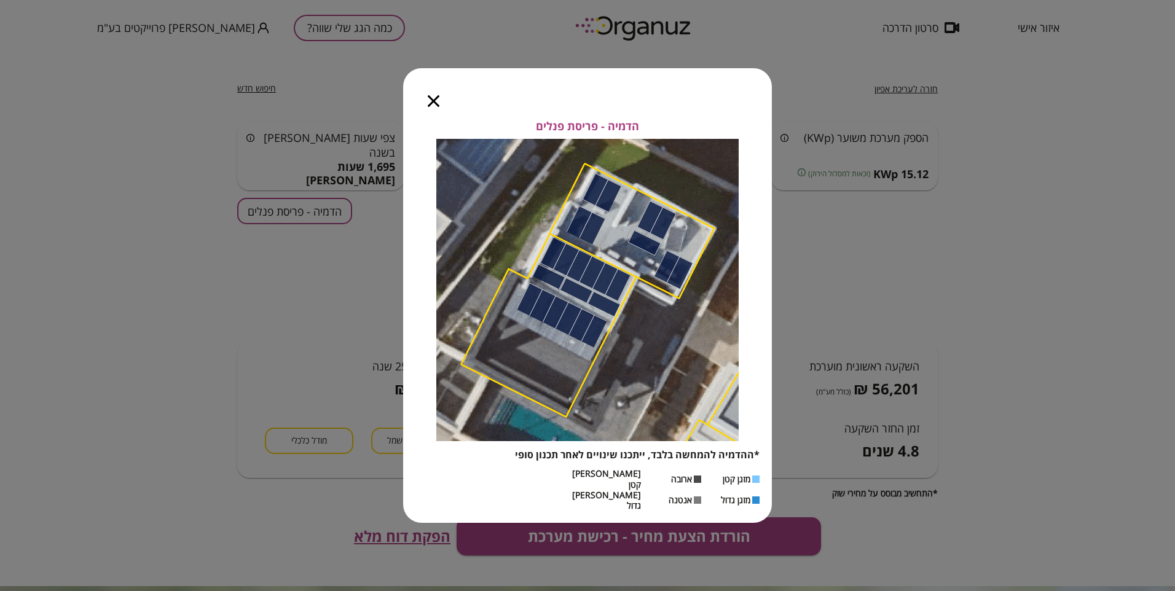
click at [433, 107] on icon "button" at bounding box center [434, 101] width 12 height 12
